Goal: Complete application form: Complete application form

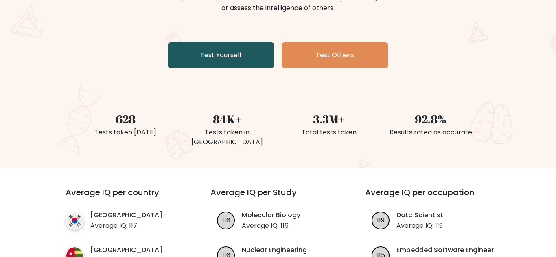
scroll to position [127, 0]
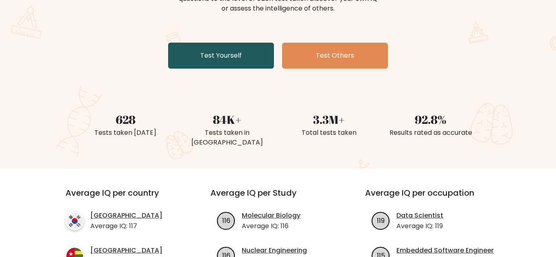
click at [250, 60] on link "Test Yourself" at bounding box center [221, 56] width 106 height 26
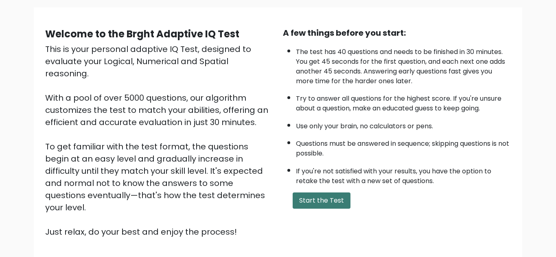
scroll to position [56, 0]
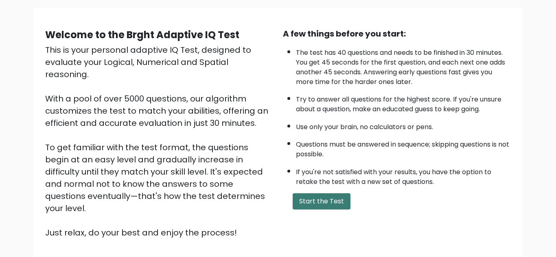
click at [320, 205] on button "Start the Test" at bounding box center [321, 202] width 58 height 16
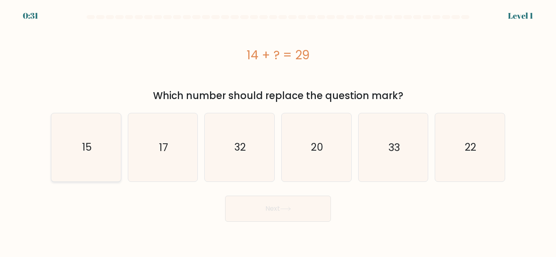
click at [78, 160] on icon "15" at bounding box center [86, 147] width 68 height 68
click at [278, 131] on input "a. 15" at bounding box center [278, 130] width 0 height 2
radio input "true"
click at [287, 218] on button "Next" at bounding box center [278, 209] width 106 height 26
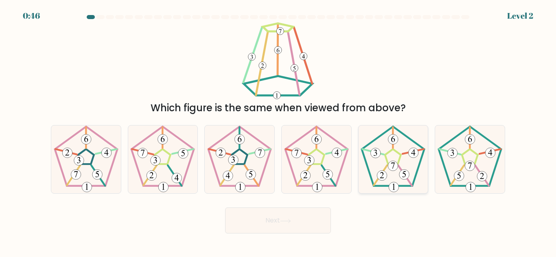
click at [410, 176] on icon at bounding box center [393, 160] width 68 height 68
click at [278, 131] on input "e." at bounding box center [278, 130] width 0 height 2
radio input "true"
click at [285, 217] on button "Next" at bounding box center [278, 221] width 106 height 26
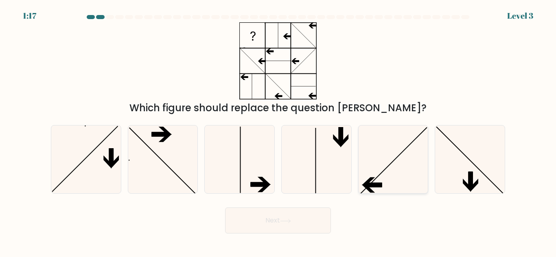
click at [427, 183] on div at bounding box center [393, 159] width 70 height 69
click at [278, 131] on input "e." at bounding box center [278, 130] width 0 height 2
radio input "true"
click at [294, 220] on button "Next" at bounding box center [278, 221] width 106 height 26
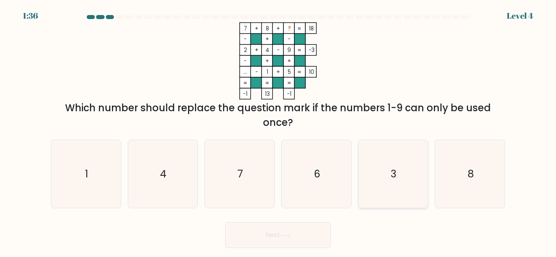
click at [410, 205] on icon "3" at bounding box center [393, 174] width 68 height 68
click at [278, 131] on input "e. 3" at bounding box center [278, 130] width 0 height 2
radio input "true"
click at [301, 241] on button "Next" at bounding box center [278, 235] width 106 height 26
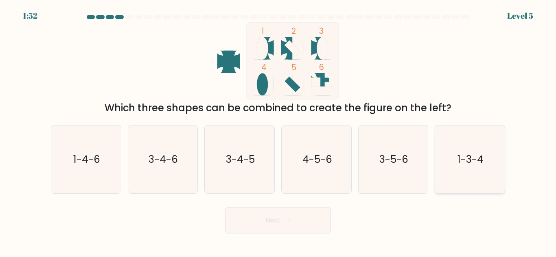
click at [487, 153] on icon "1-3-4" at bounding box center [470, 160] width 68 height 68
click at [278, 131] on input "f. 1-3-4" at bounding box center [278, 130] width 0 height 2
radio input "true"
click at [283, 233] on button "Next" at bounding box center [278, 221] width 106 height 26
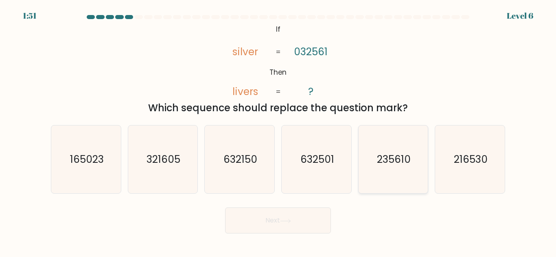
click at [399, 171] on icon "235610" at bounding box center [393, 160] width 68 height 68
click at [278, 131] on input "e. 235610" at bounding box center [278, 130] width 0 height 2
radio input "true"
click at [293, 216] on button "Next" at bounding box center [278, 221] width 106 height 26
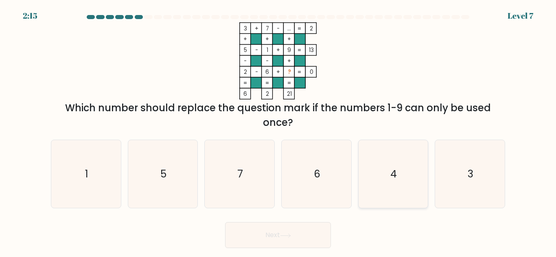
click at [390, 197] on icon "4" at bounding box center [393, 174] width 68 height 68
click at [278, 131] on input "e. 4" at bounding box center [278, 130] width 0 height 2
radio input "true"
click at [308, 233] on button "Next" at bounding box center [278, 235] width 106 height 26
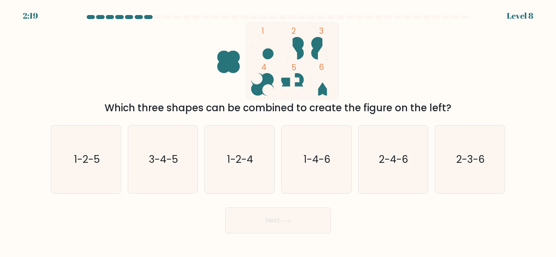
click at [394, 16] on div at bounding box center [398, 17] width 8 height 4
click at [270, 168] on icon "1-2-4" at bounding box center [239, 160] width 68 height 68
click at [278, 131] on input "c. 1-2-4" at bounding box center [278, 130] width 0 height 2
radio input "true"
click at [268, 222] on button "Next" at bounding box center [278, 221] width 106 height 26
